Goal: Transaction & Acquisition: Purchase product/service

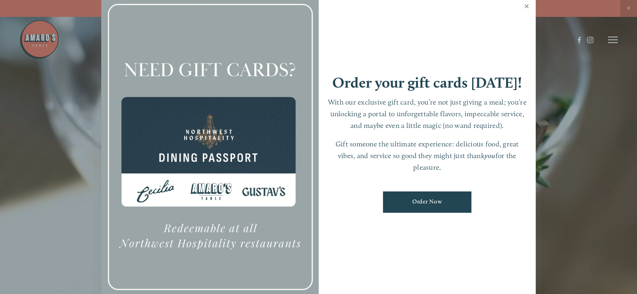
click at [523, 9] on link "Close" at bounding box center [527, 7] width 16 height 23
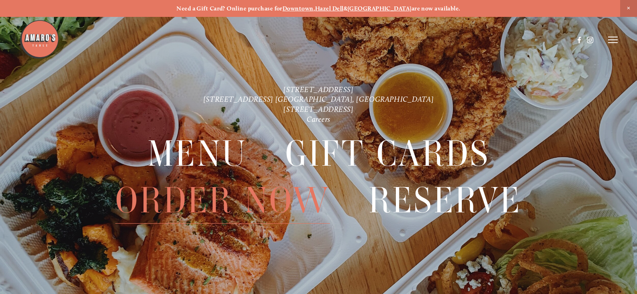
click at [208, 187] on span "Order Now" at bounding box center [222, 200] width 215 height 46
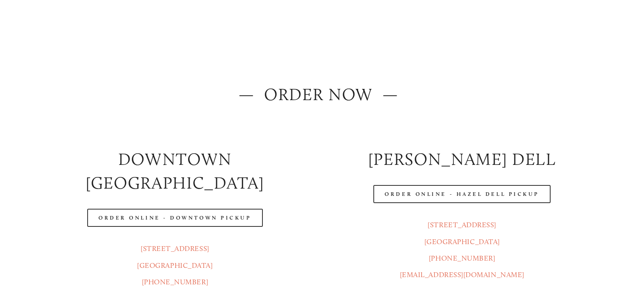
scroll to position [80, 0]
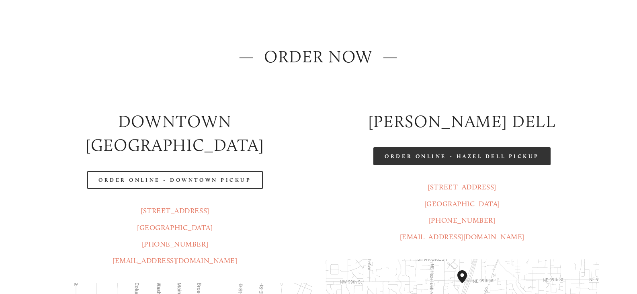
click at [420, 158] on link "Order Online - Hazel Dell Pickup" at bounding box center [461, 156] width 177 height 18
